Goal: Task Accomplishment & Management: Manage account settings

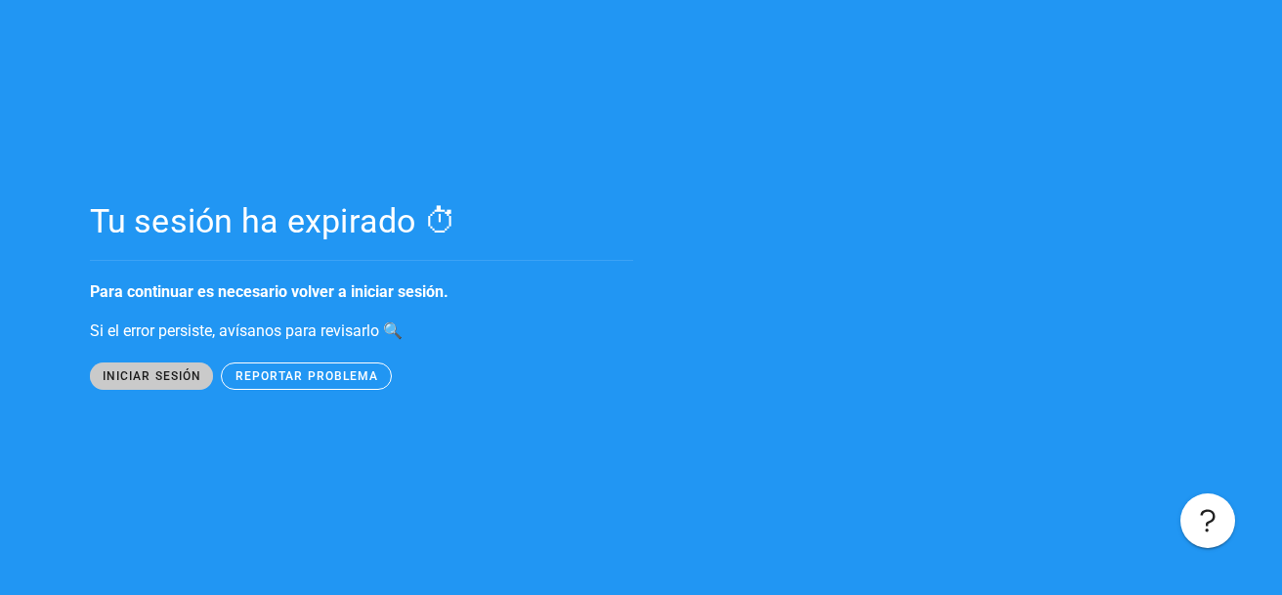
click at [142, 378] on span "iniciar sesión" at bounding box center [152, 376] width 100 height 14
